Goal: Task Accomplishment & Management: Complete application form

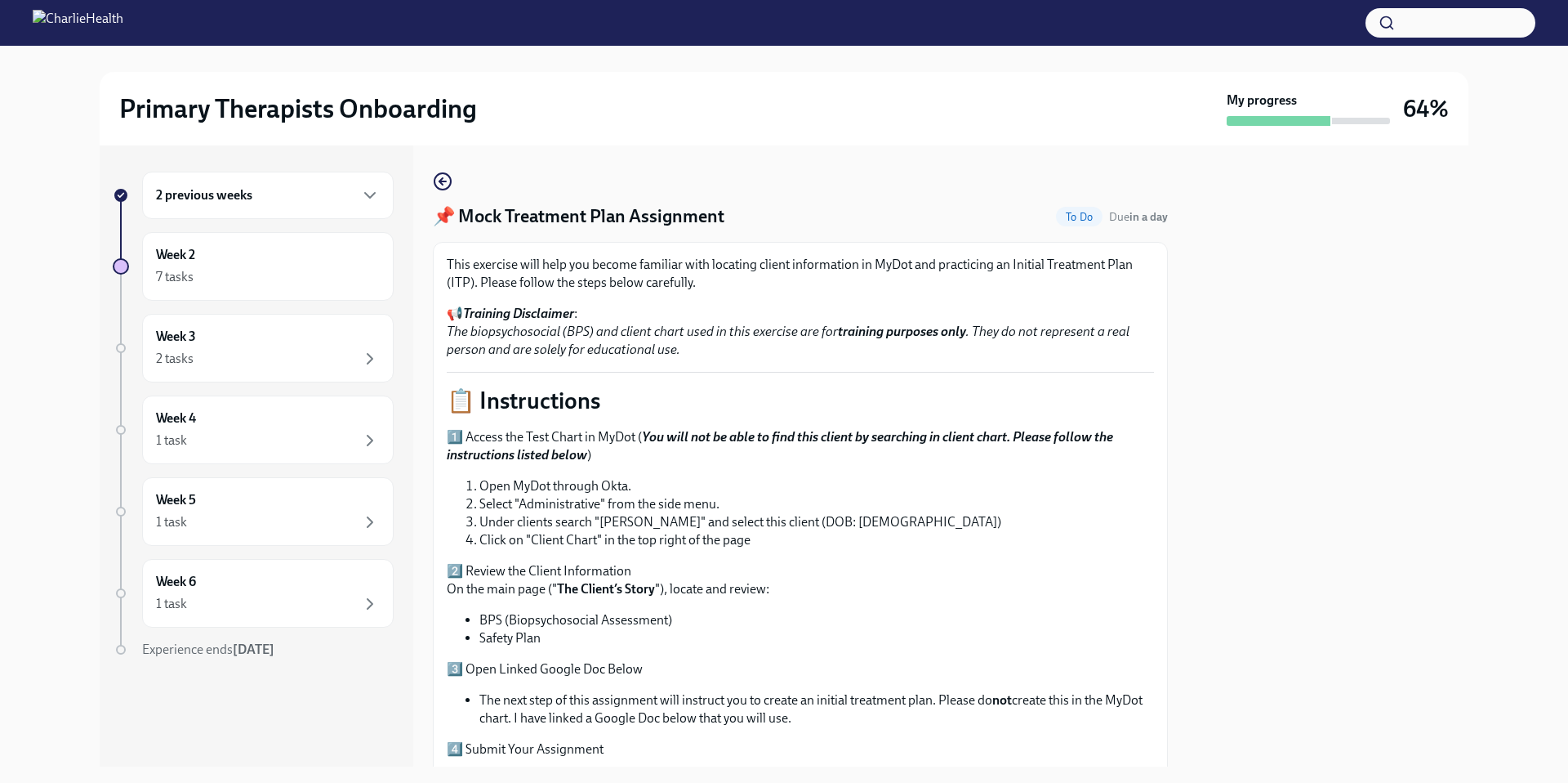
scroll to position [462, 0]
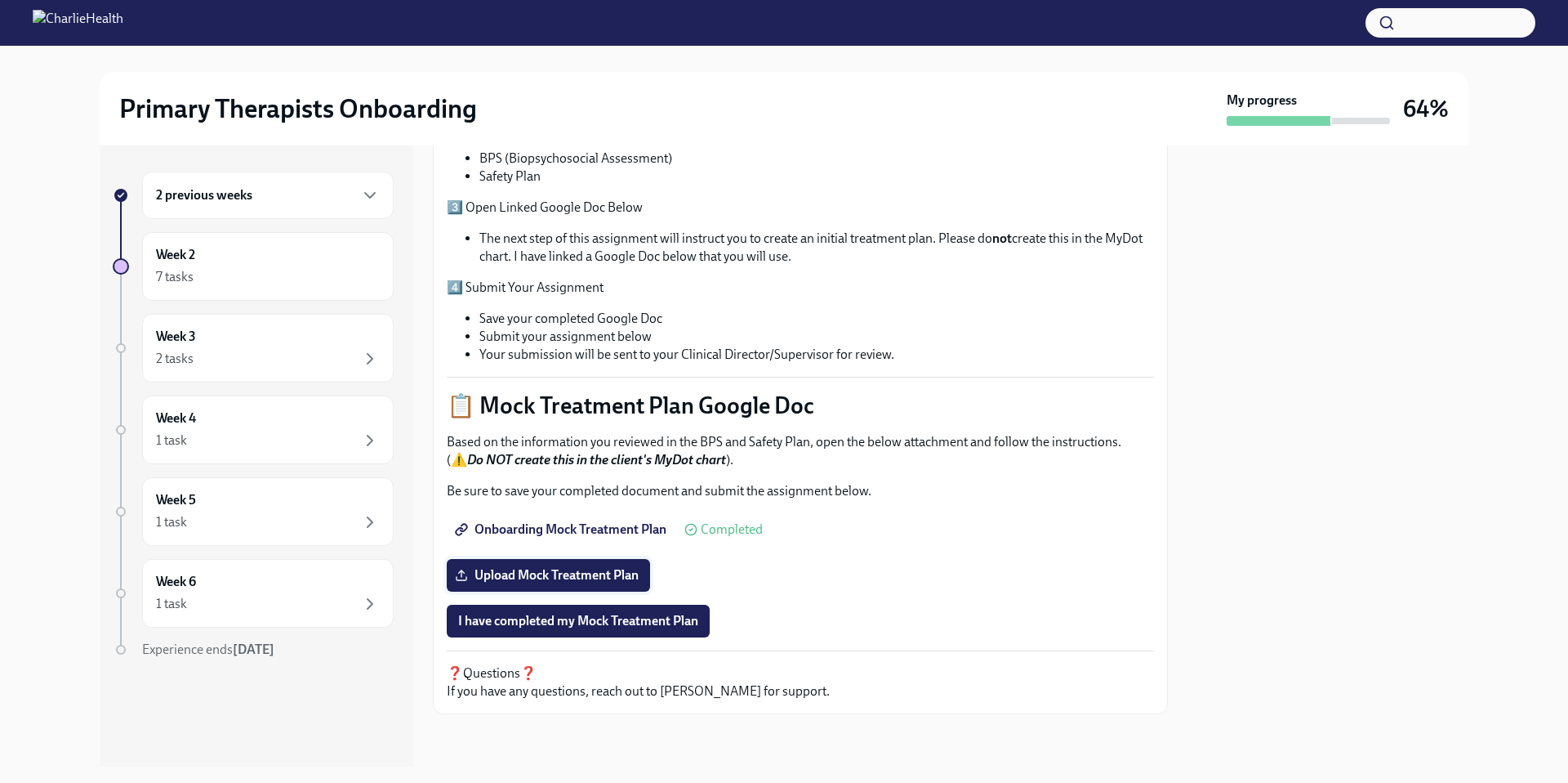
click at [552, 569] on span "Upload Mock Treatment Plan" at bounding box center [549, 575] width 181 height 16
click at [0, 0] on input "Upload Mock Treatment Plan" at bounding box center [0, 0] width 0 height 0
click at [462, 576] on icon at bounding box center [461, 575] width 13 height 13
click at [0, 0] on input "Delaney_Morgan_MockTP (1).pdf" at bounding box center [0, 0] width 0 height 0
click at [652, 624] on span "I have completed my Mock Treatment Plan" at bounding box center [578, 620] width 240 height 16
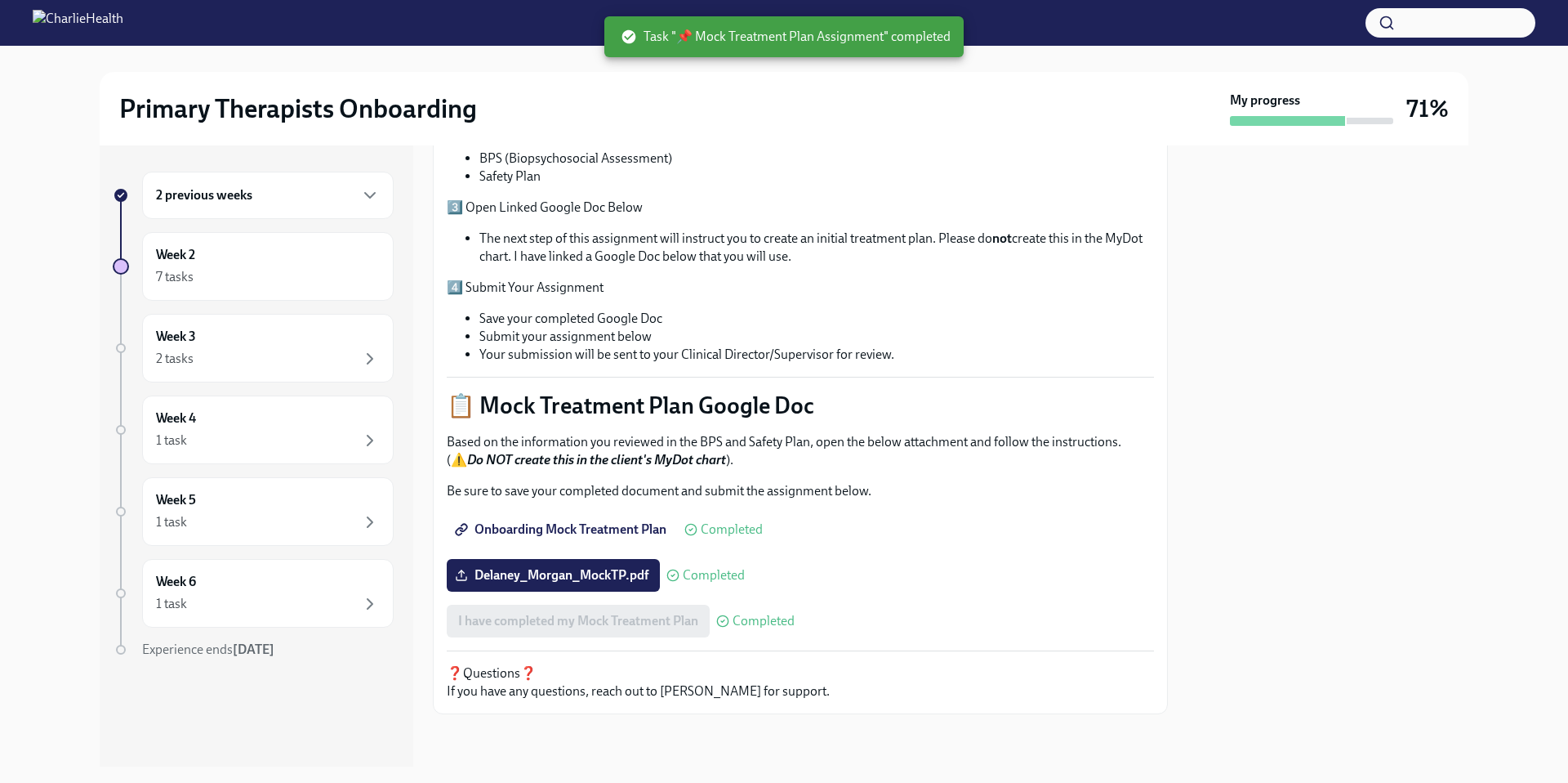
scroll to position [0, 0]
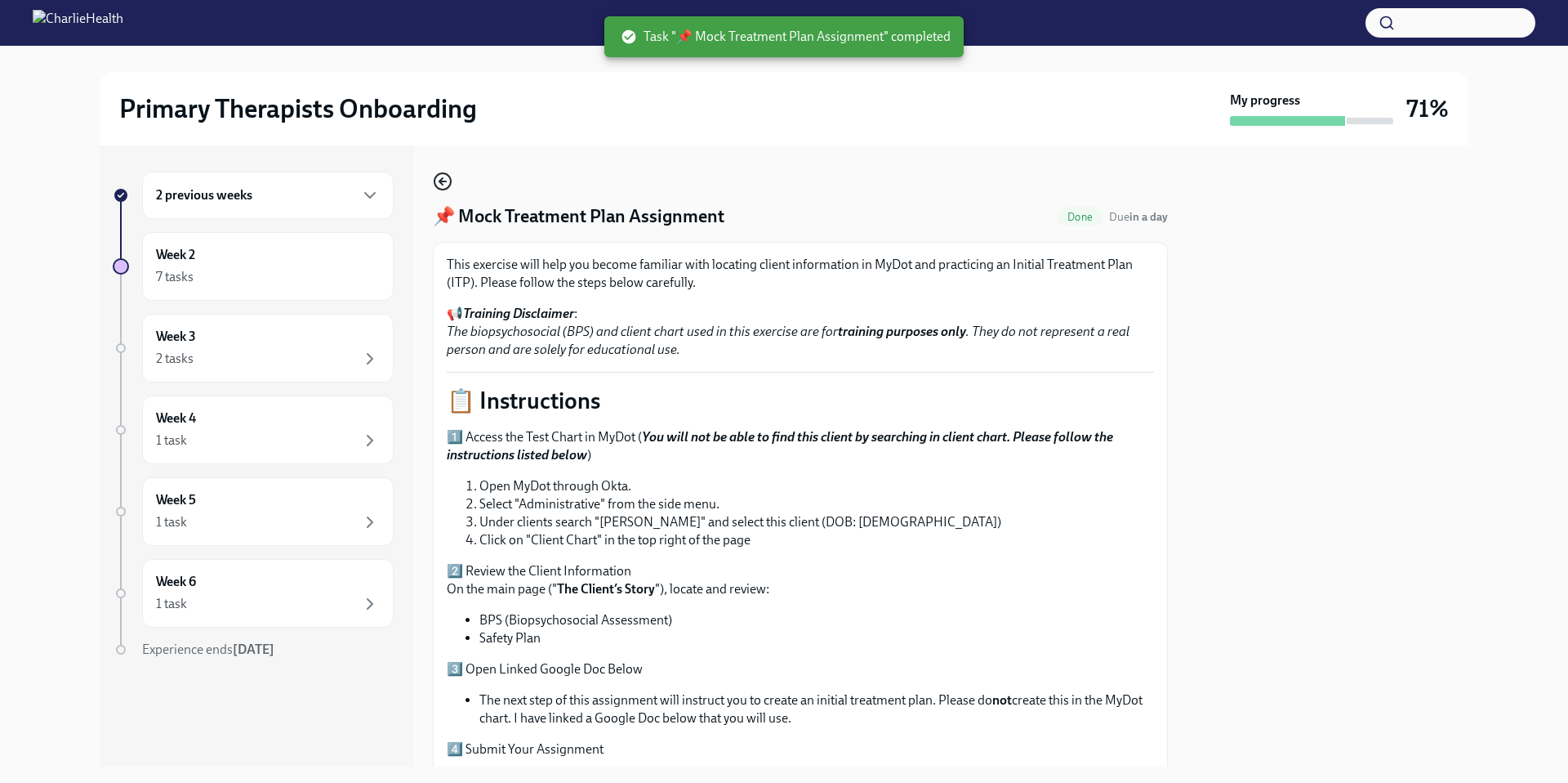
click at [442, 182] on icon "button" at bounding box center [443, 182] width 7 height 0
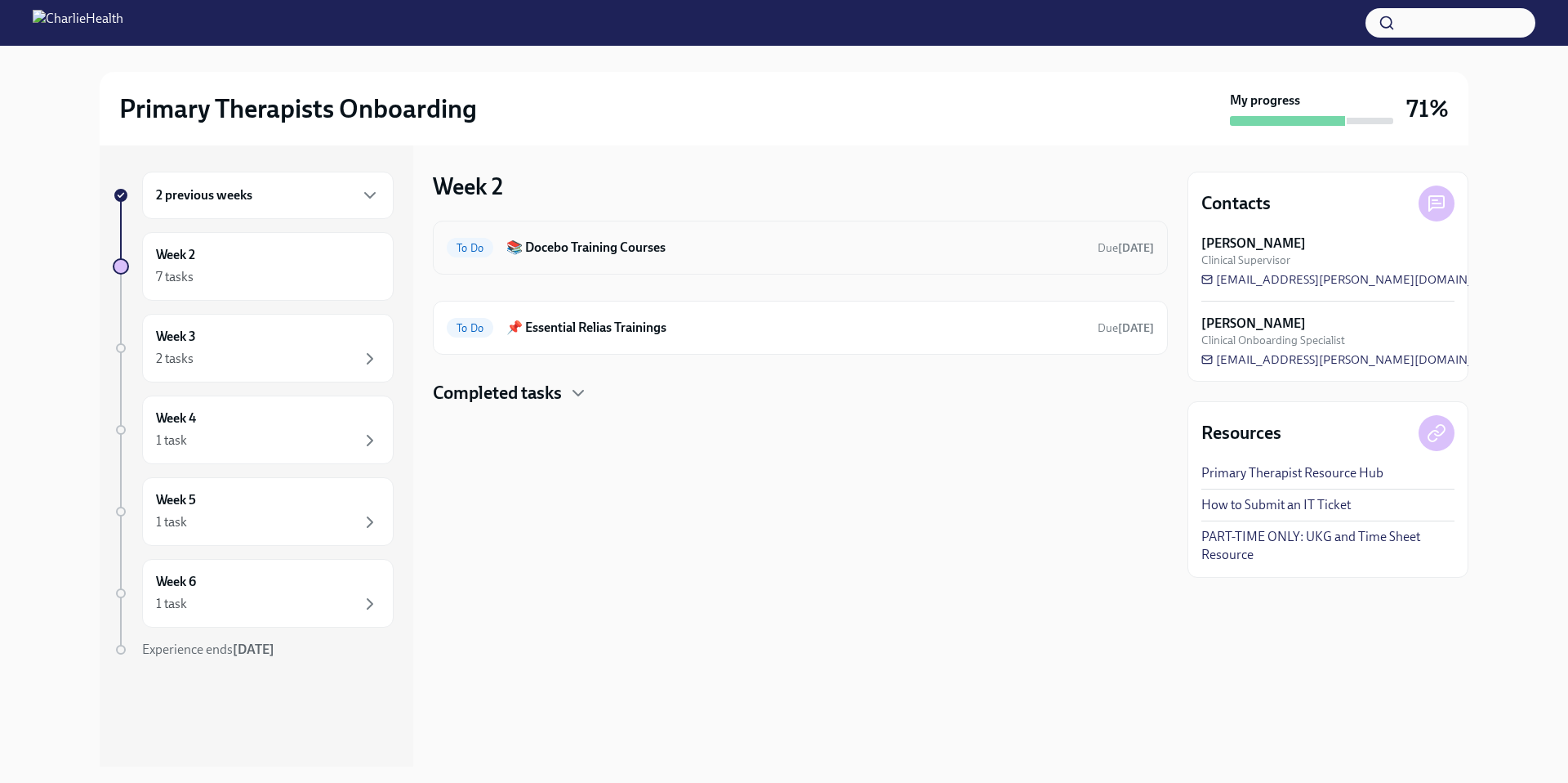
click at [559, 249] on h6 "📚 Docebo Training Courses" at bounding box center [796, 247] width 578 height 18
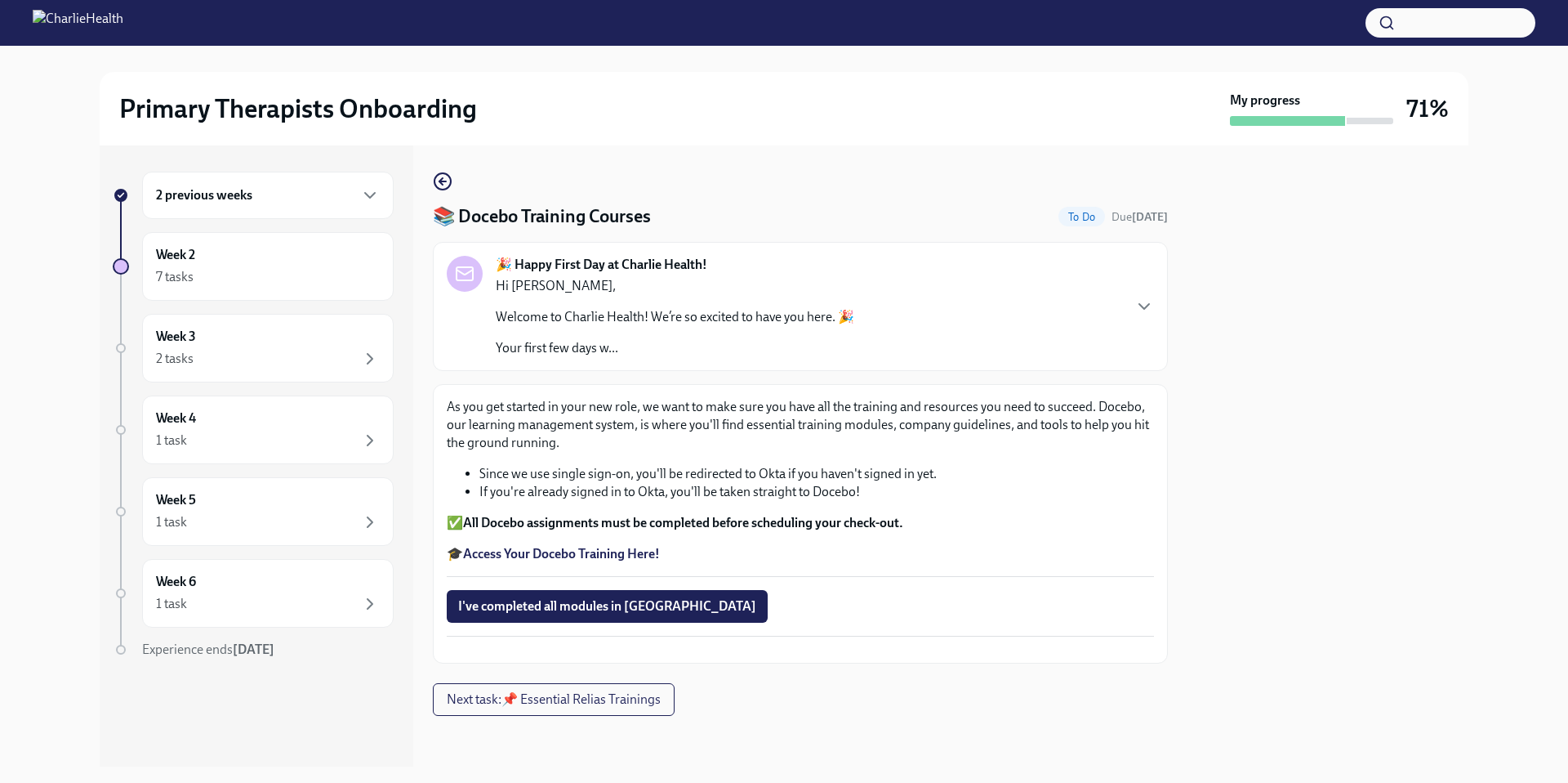
click at [556, 552] on strong "Access Your Docebo Training Here!" at bounding box center [561, 553] width 197 height 15
